Goal: Transaction & Acquisition: Purchase product/service

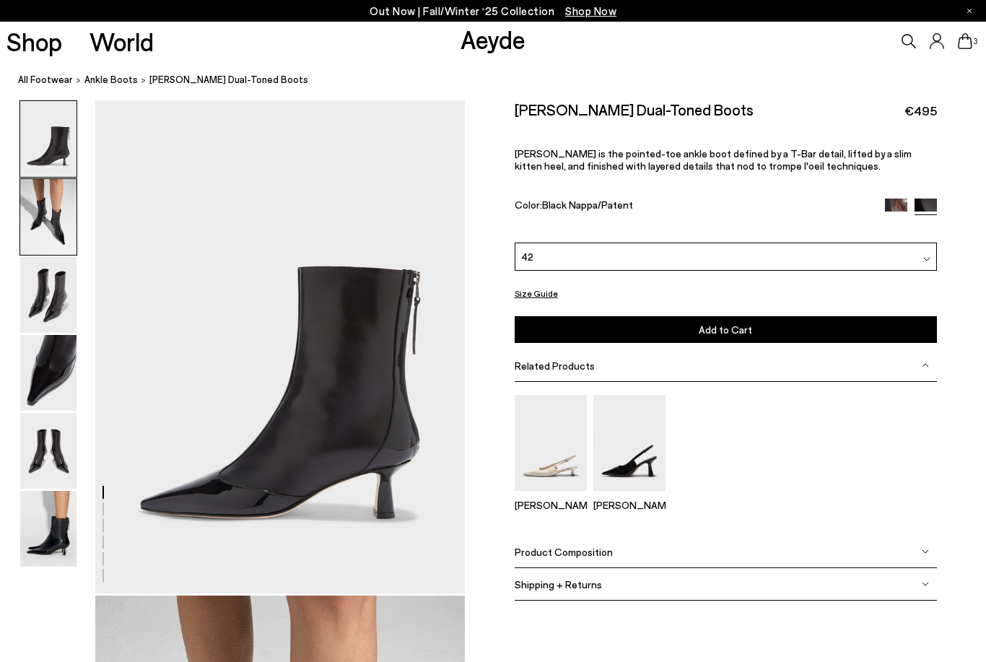
click at [55, 240] on img at bounding box center [48, 217] width 56 height 76
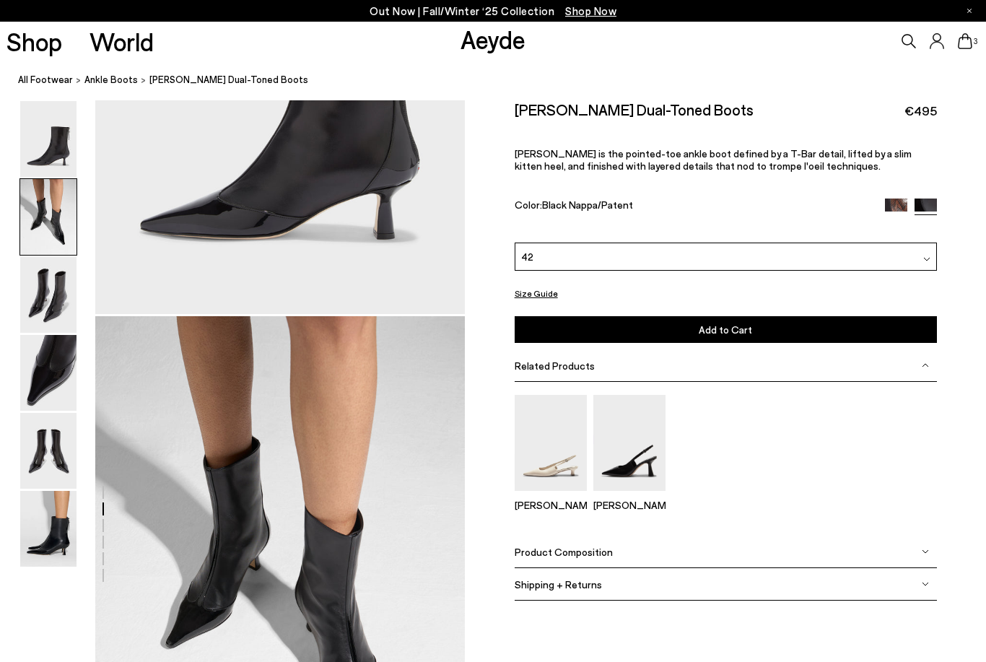
scroll to position [496, 0]
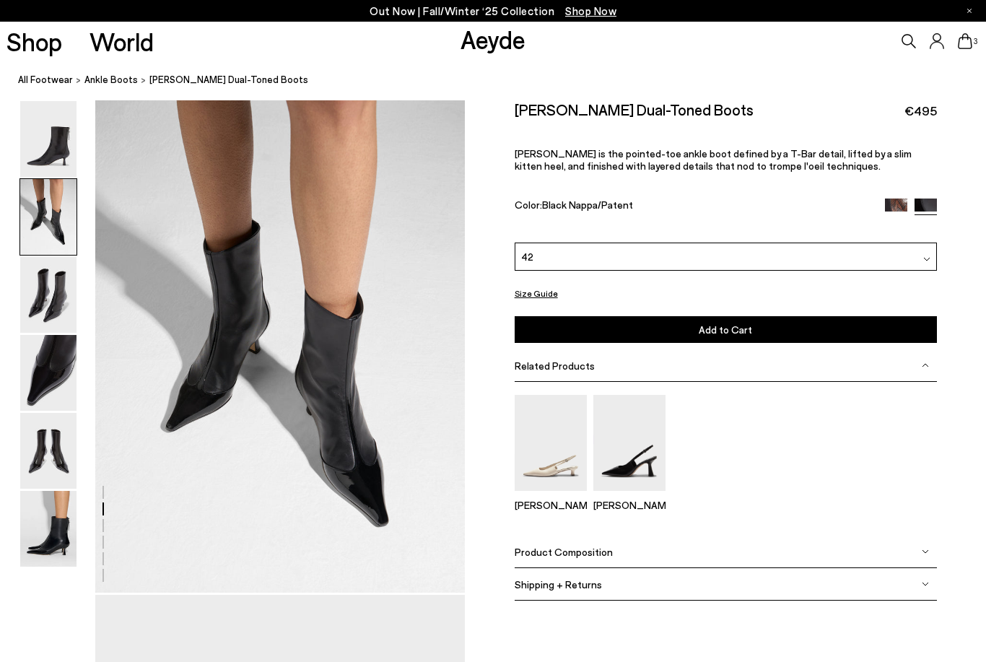
click at [975, 43] on span "3" at bounding box center [975, 42] width 7 height 8
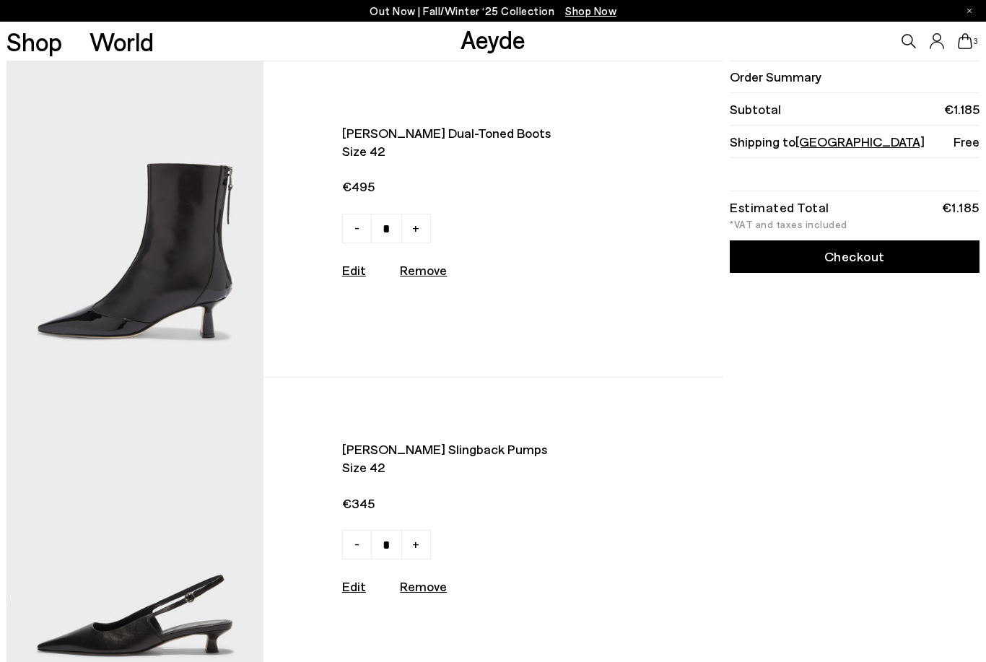
click at [427, 273] on u "Remove" at bounding box center [423, 270] width 47 height 16
type input "*"
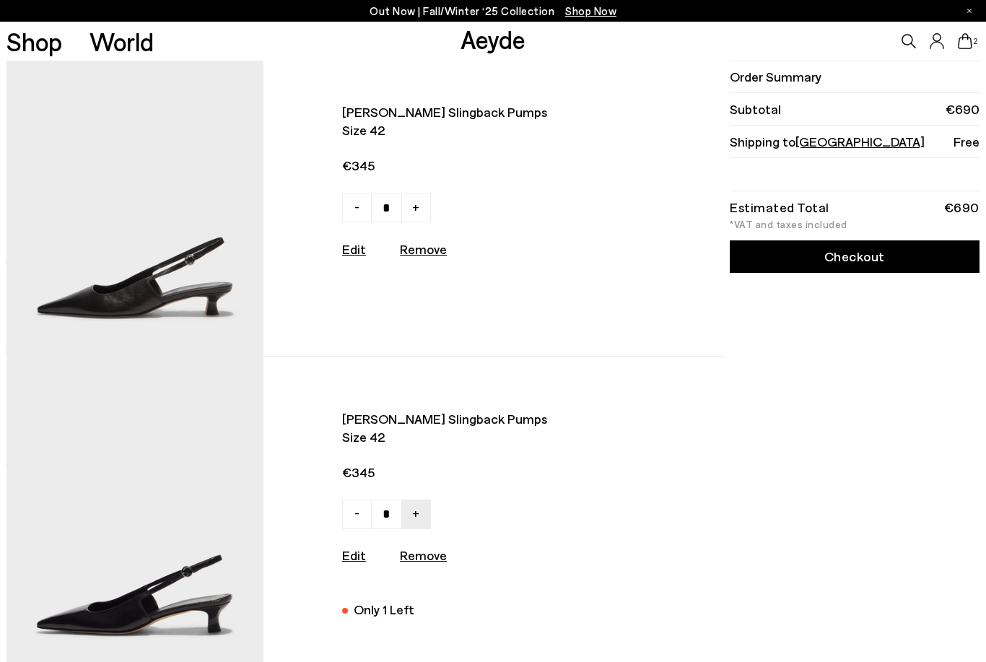
scroll to position [22, 0]
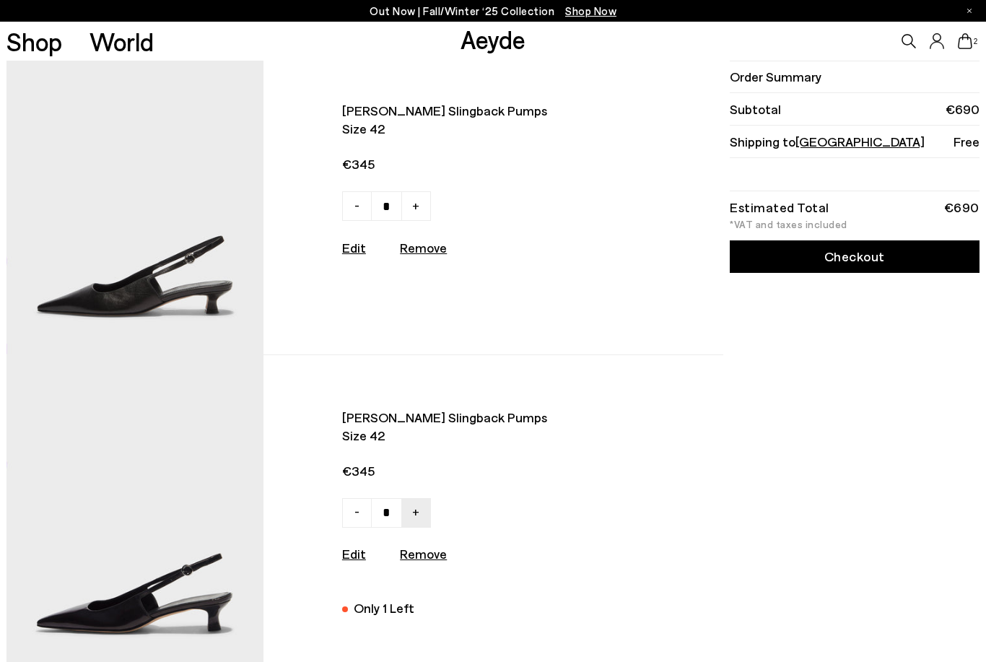
click at [432, 248] on u "Remove" at bounding box center [423, 248] width 47 height 16
type input "*"
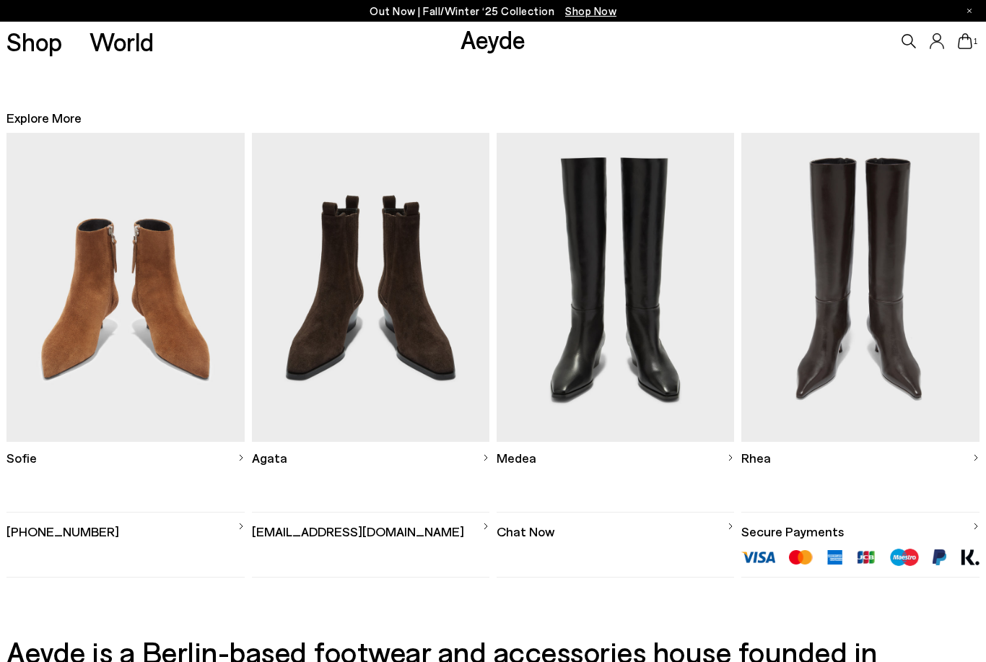
scroll to position [343, 0]
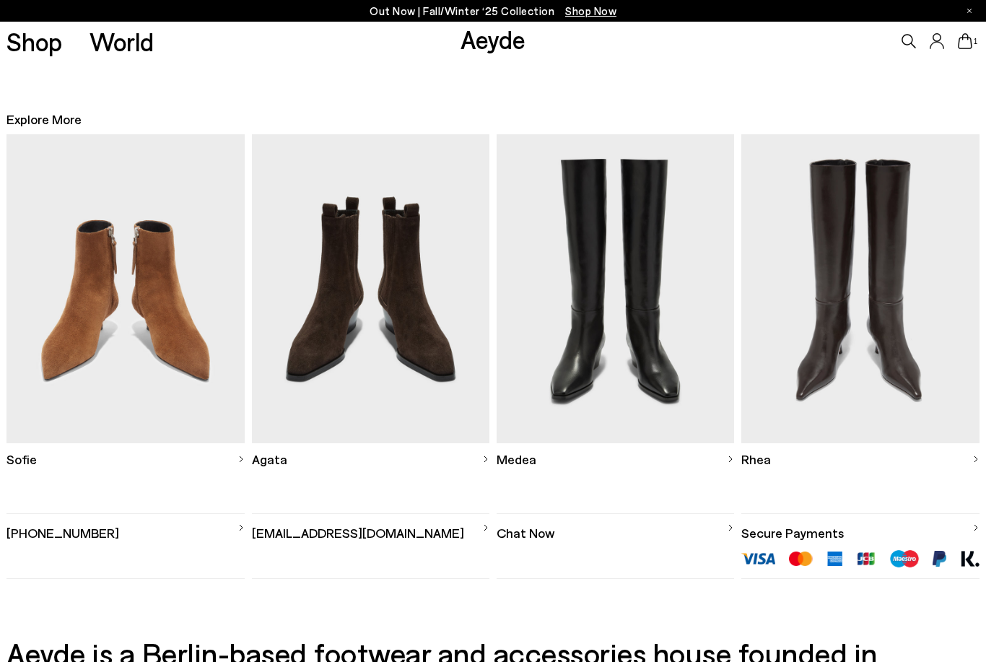
click at [857, 314] on img at bounding box center [860, 288] width 238 height 309
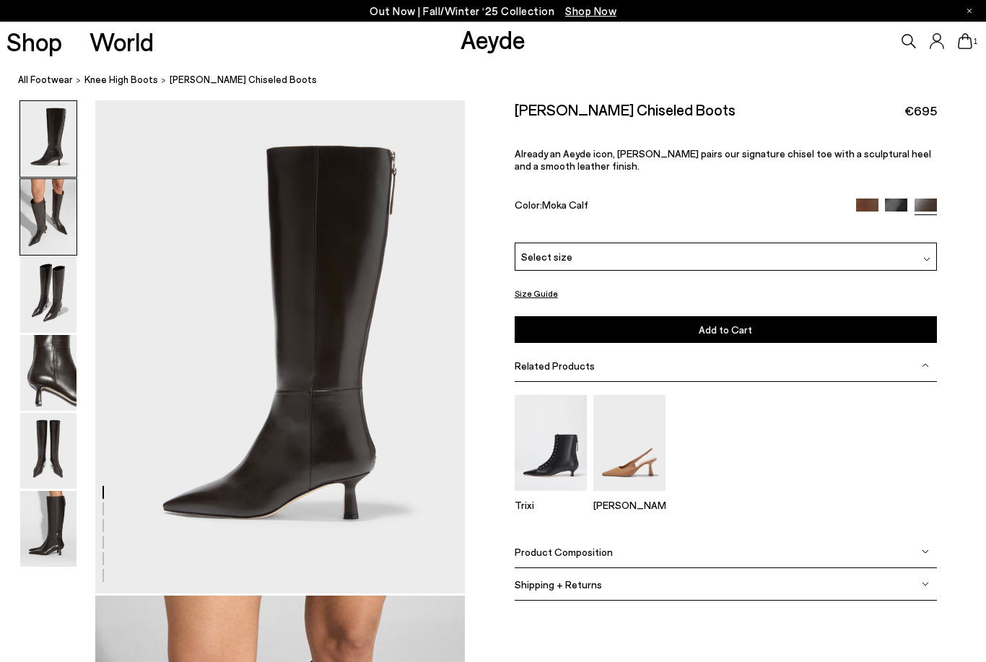
click at [61, 215] on img at bounding box center [48, 217] width 56 height 76
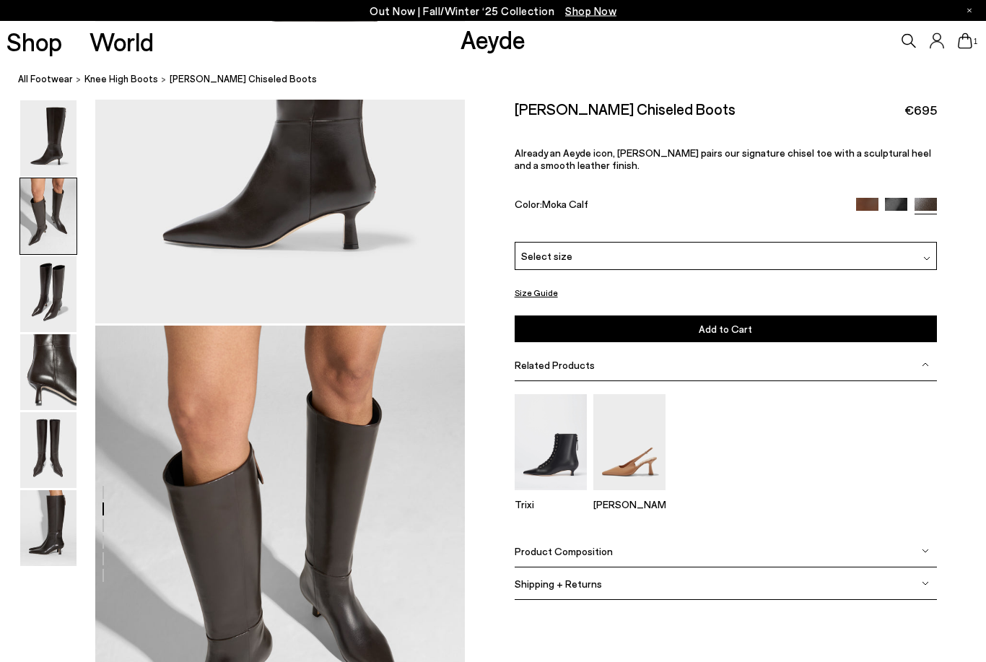
scroll to position [495, 0]
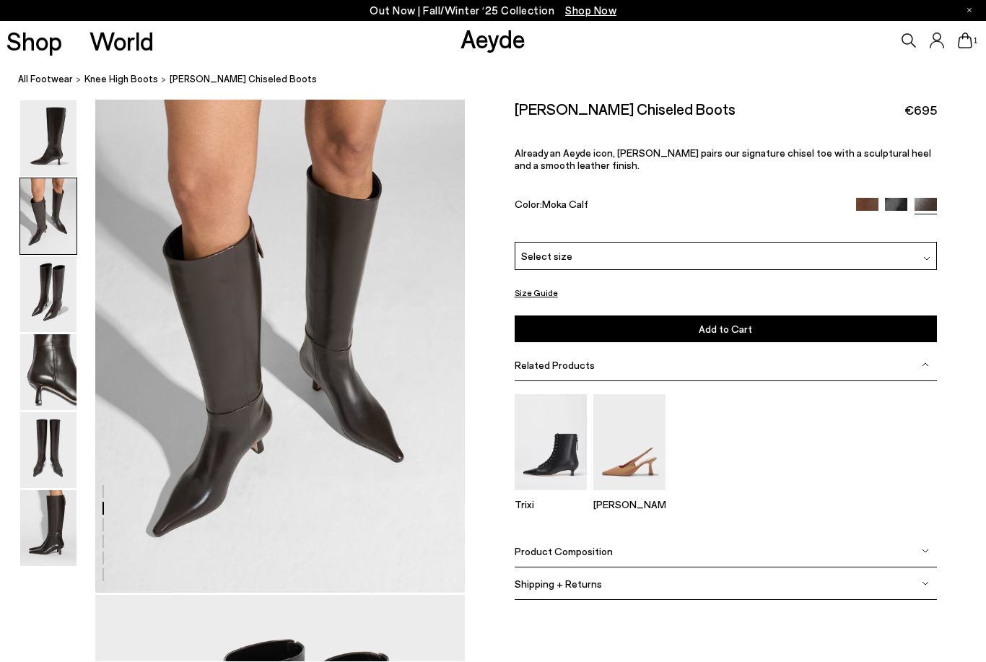
click at [974, 51] on div "1" at bounding box center [822, 41] width 328 height 39
